Goal: Task Accomplishment & Management: Use online tool/utility

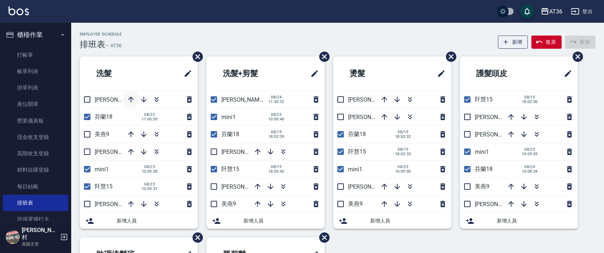
click at [129, 99] on icon "button" at bounding box center [131, 100] width 6 height 6
drag, startPoint x: 213, startPoint y: 98, endPoint x: 231, endPoint y: 103, distance: 18.5
click at [213, 98] on input "checkbox" at bounding box center [213, 99] width 15 height 15
checkbox input "false"
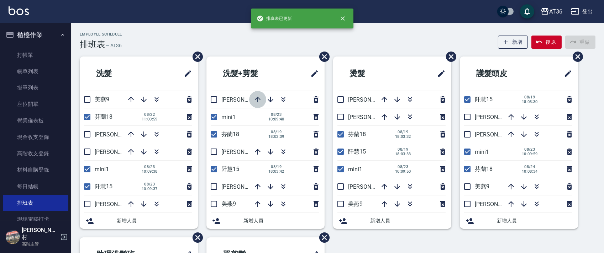
click at [257, 100] on icon "button" at bounding box center [258, 100] width 6 height 6
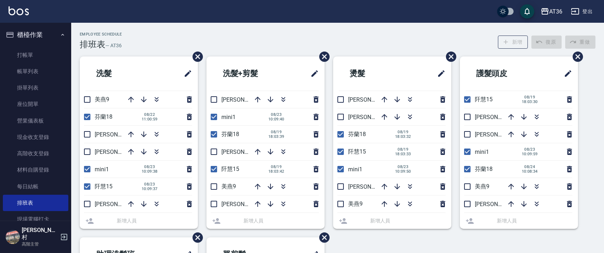
click at [257, 100] on div at bounding box center [284, 99] width 71 height 17
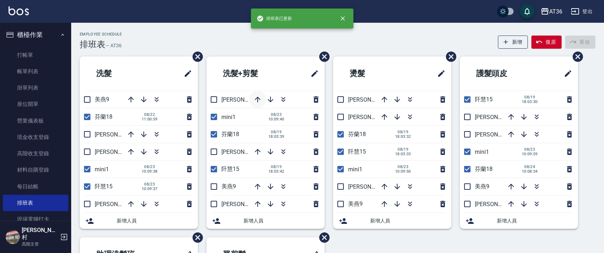
click at [257, 102] on icon "button" at bounding box center [258, 100] width 6 height 6
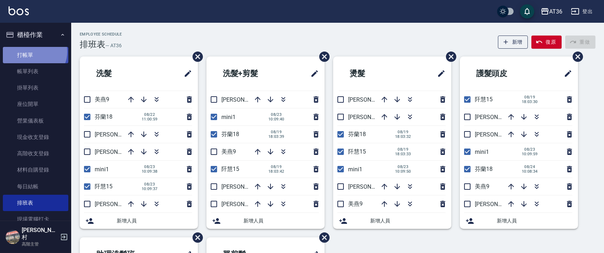
click at [33, 52] on link "打帳單" at bounding box center [35, 55] width 65 height 16
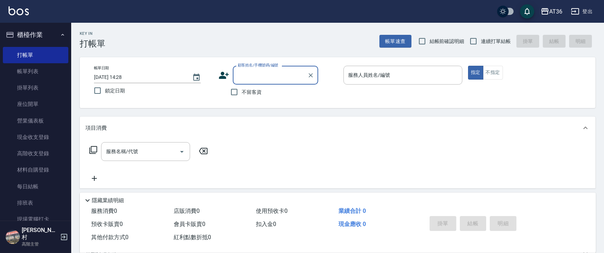
click at [94, 150] on icon at bounding box center [93, 150] width 9 height 9
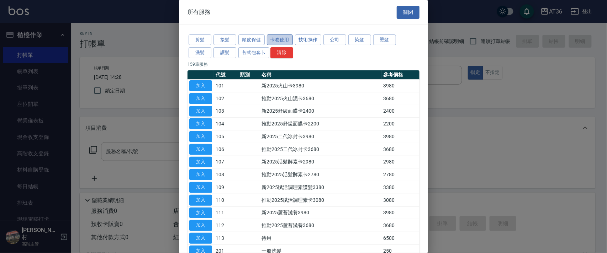
click at [286, 38] on button "卡卷使用" at bounding box center [280, 40] width 26 height 11
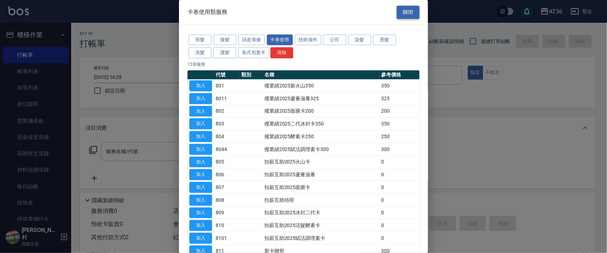
click at [402, 12] on button "關閉" at bounding box center [408, 12] width 23 height 13
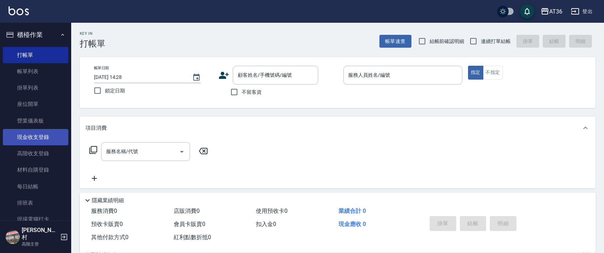
click at [42, 137] on link "現金收支登錄" at bounding box center [35, 137] width 65 height 16
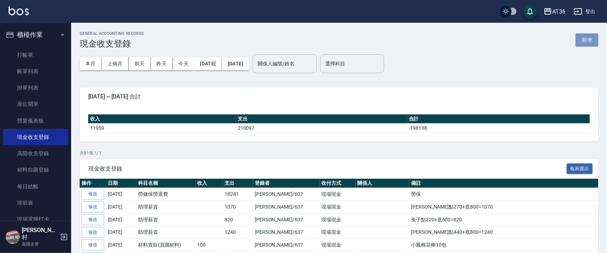
drag, startPoint x: 588, startPoint y: 42, endPoint x: 336, endPoint y: 39, distance: 251.5
click at [588, 42] on button "新增" at bounding box center [587, 39] width 23 height 13
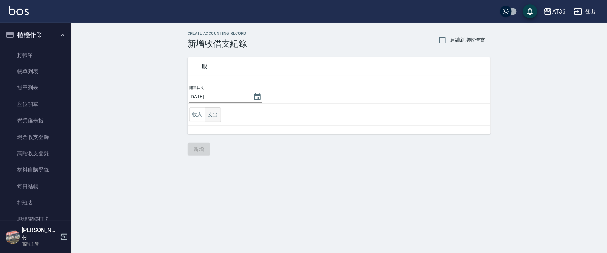
click at [214, 117] on button "支出" at bounding box center [213, 114] width 16 height 15
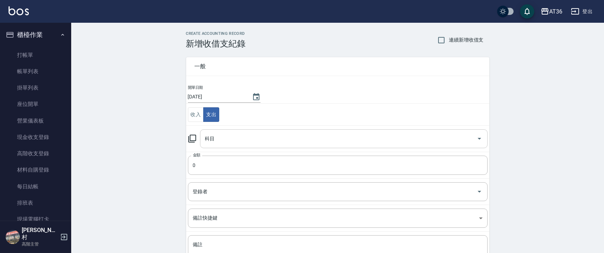
drag, startPoint x: 216, startPoint y: 137, endPoint x: 221, endPoint y: 140, distance: 6.2
click at [215, 138] on input "科目" at bounding box center [338, 139] width 270 height 12
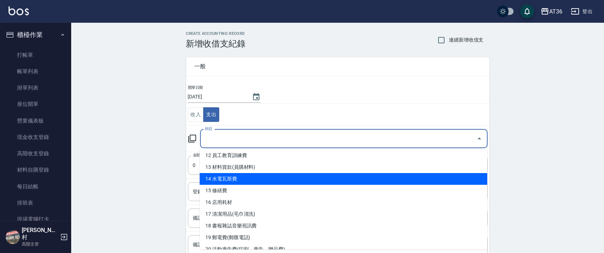
scroll to position [190, 0]
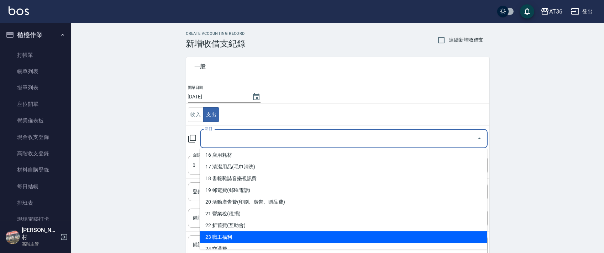
click at [235, 237] on li "23 職工福利" at bounding box center [343, 238] width 287 height 12
type input "23 職工福利"
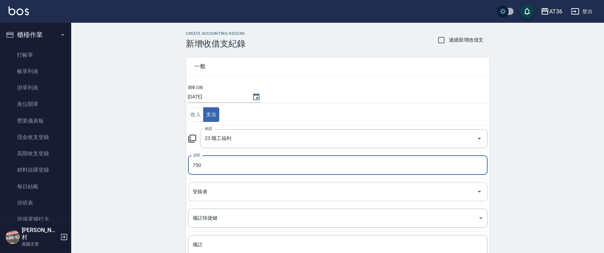
type input "750"
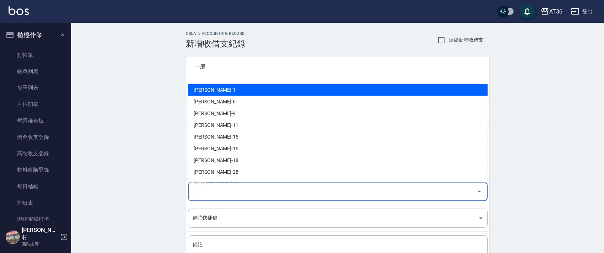
click at [197, 191] on div "登錄者 登錄者" at bounding box center [337, 191] width 299 height 19
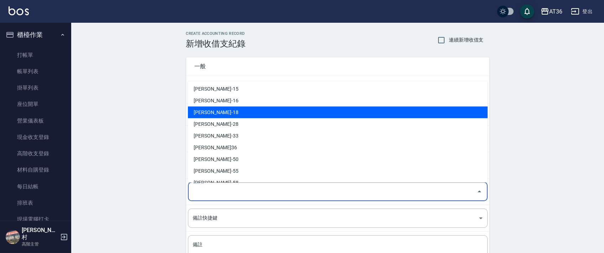
scroll to position [116, 0]
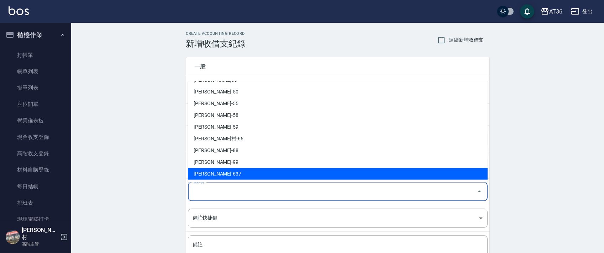
click at [205, 175] on li "[PERSON_NAME]-637" at bounding box center [337, 174] width 299 height 12
type input "[PERSON_NAME]-637"
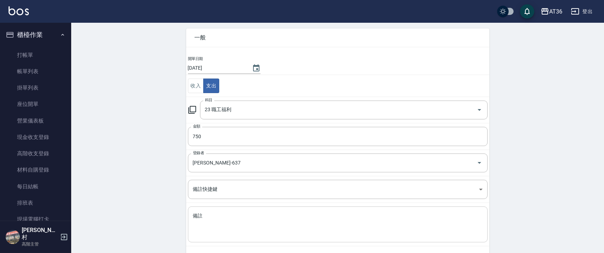
scroll to position [60, 0]
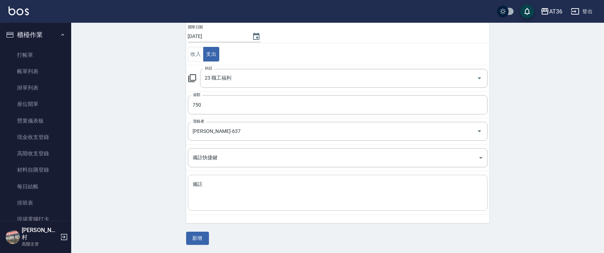
click at [209, 188] on textarea "備註" at bounding box center [338, 193] width 290 height 24
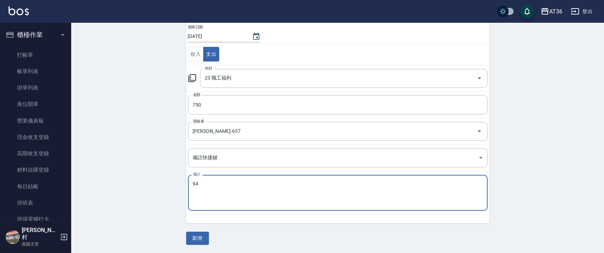
type textarea "4"
type textarea "拜拜"
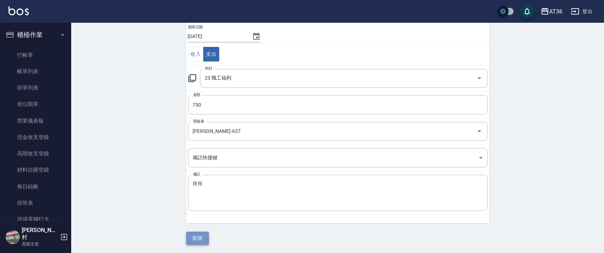
click at [196, 239] on button "新增" at bounding box center [197, 238] width 23 height 13
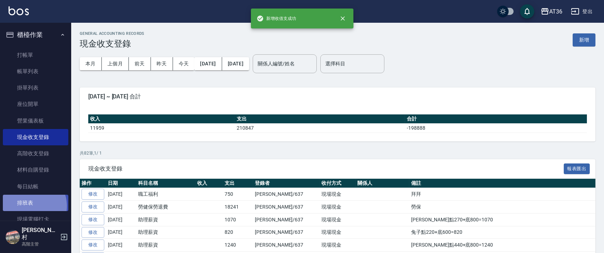
click at [29, 206] on link "排班表" at bounding box center [35, 203] width 65 height 16
